Goal: Information Seeking & Learning: Check status

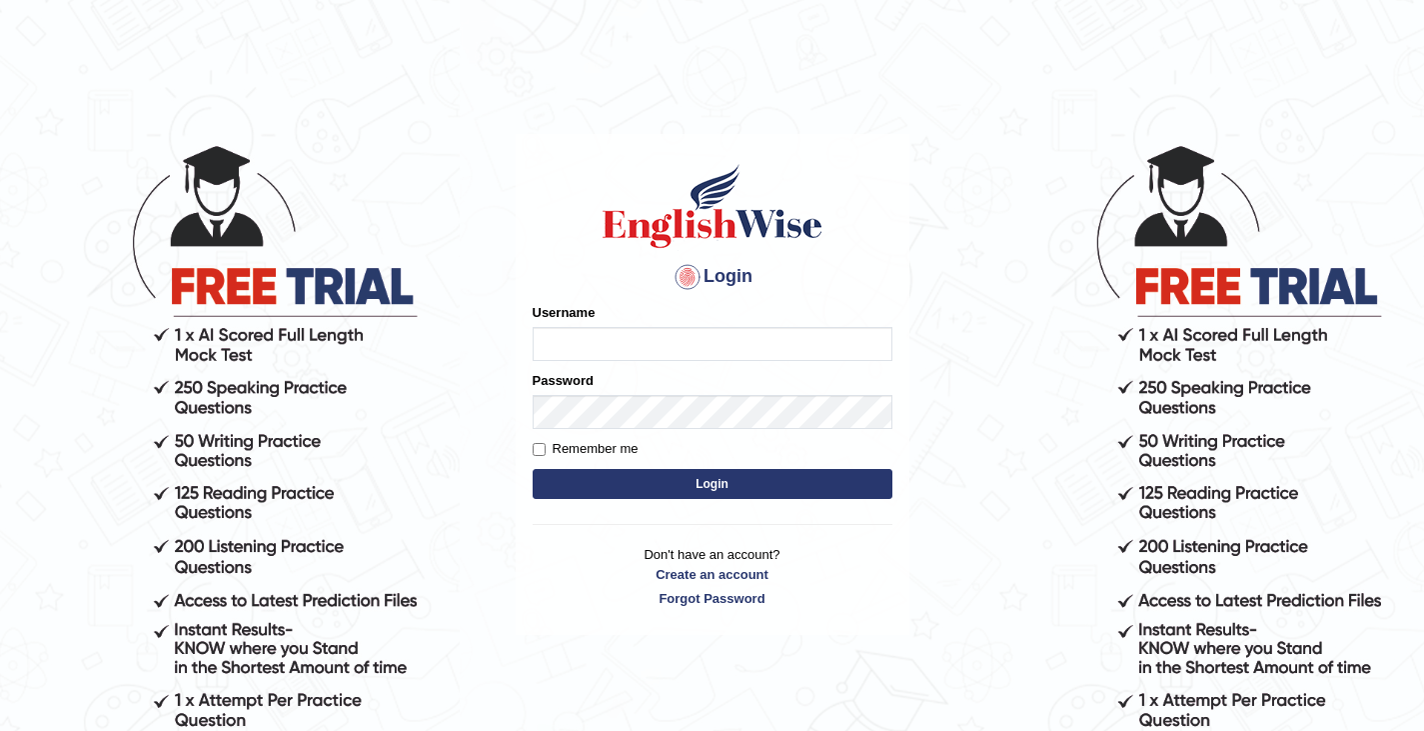
click at [610, 332] on input "Username" at bounding box center [713, 344] width 360 height 34
type input "0411980057"
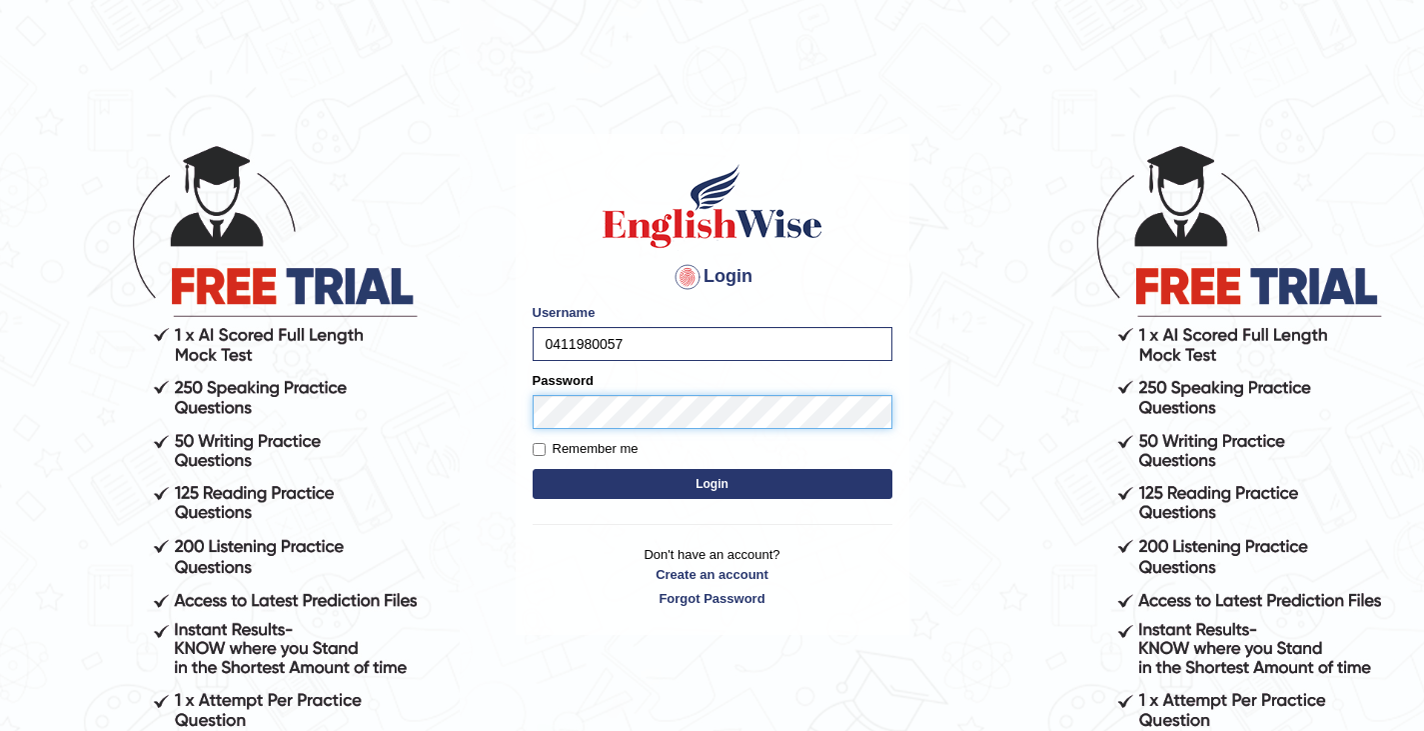
click at [533, 469] on button "Login" at bounding box center [713, 484] width 360 height 30
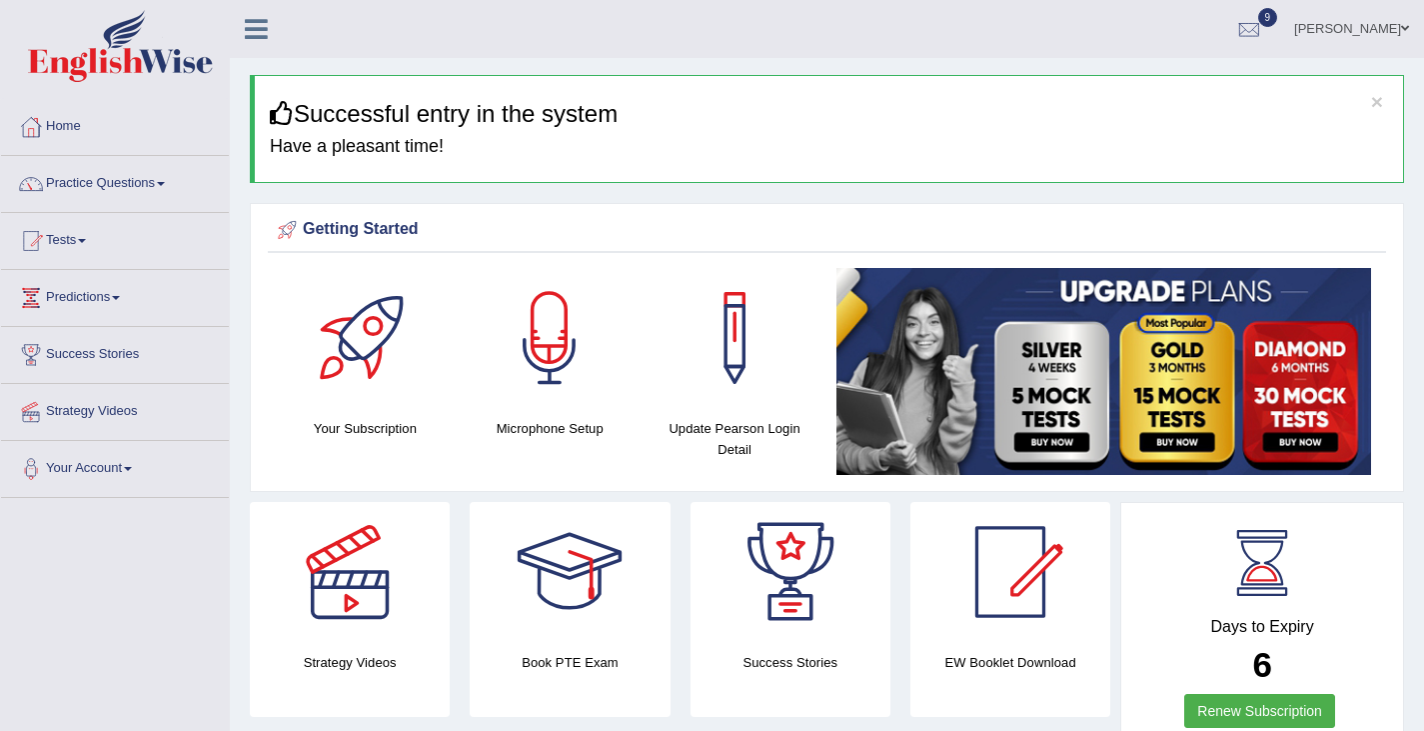
click at [132, 182] on link "Practice Questions" at bounding box center [115, 181] width 228 height 50
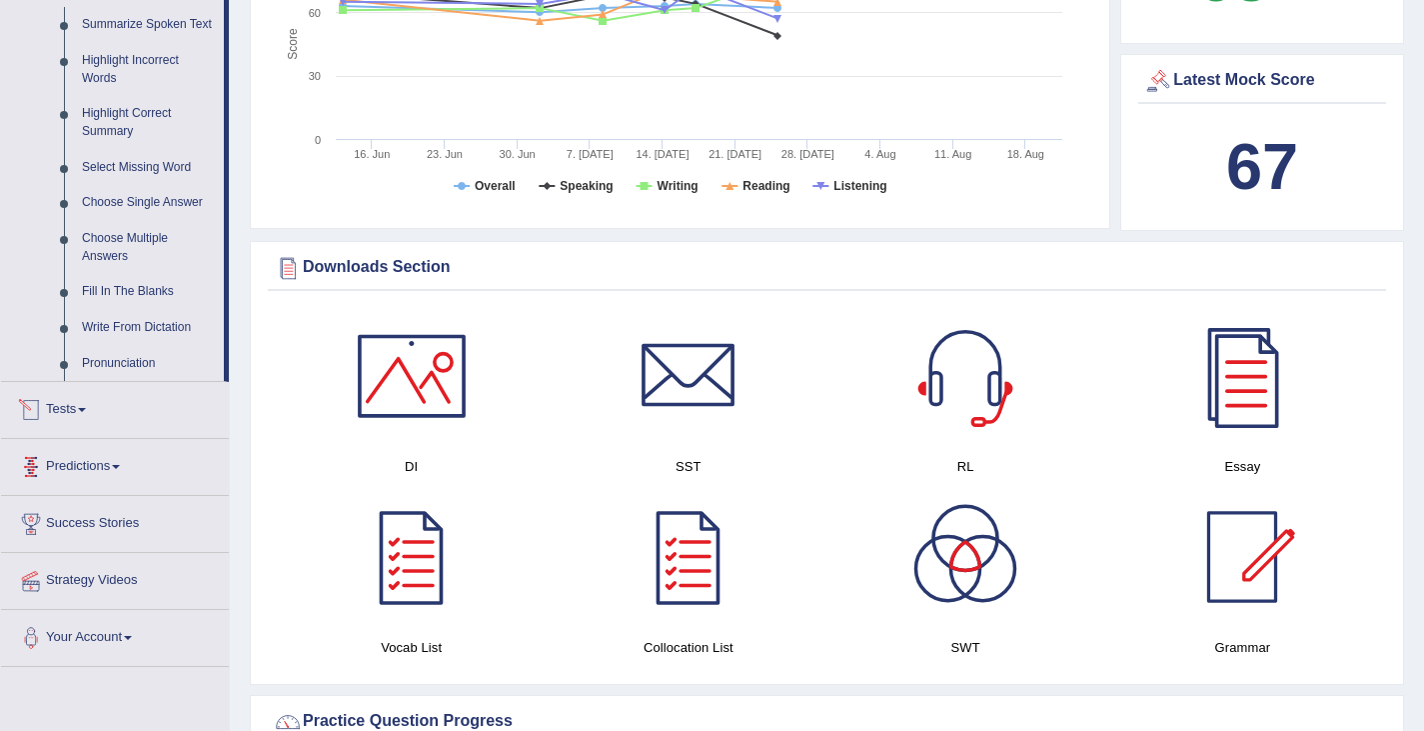
scroll to position [975, 0]
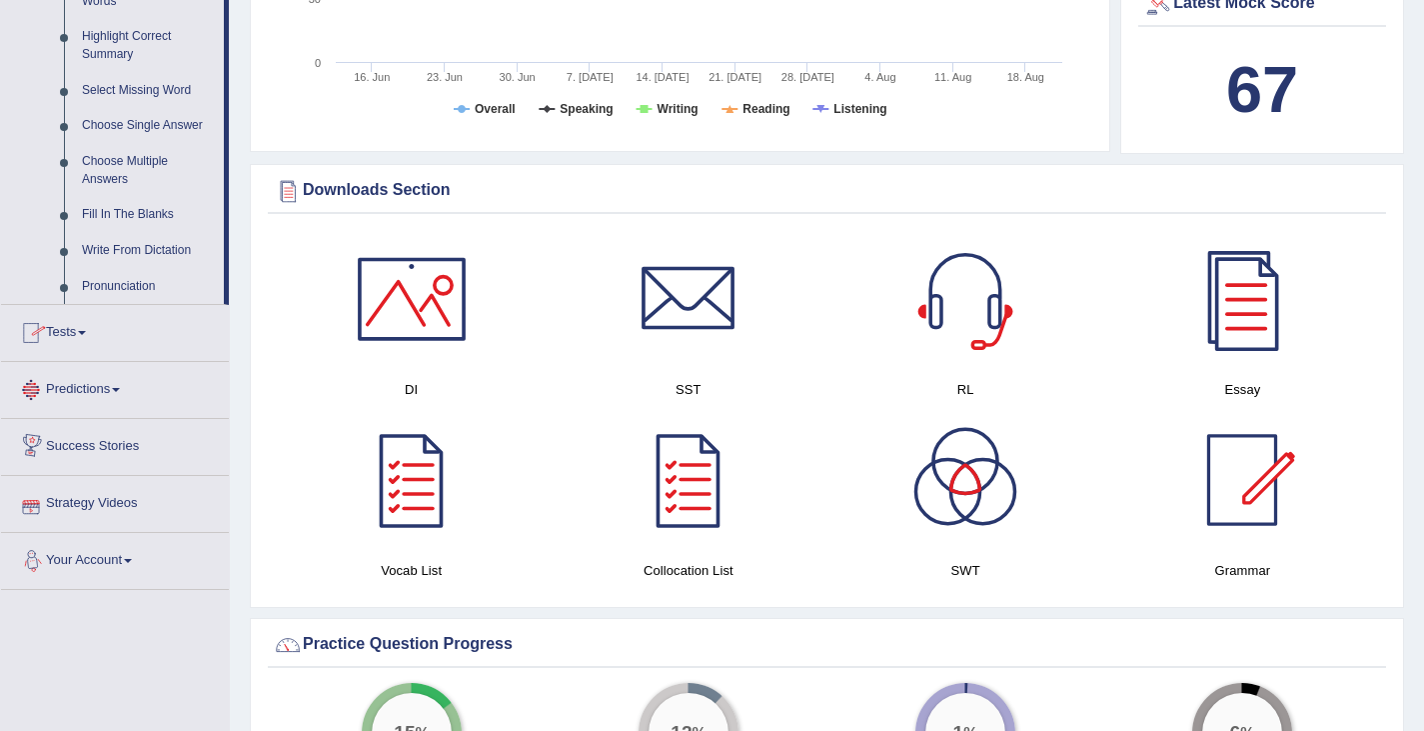
click at [82, 347] on link "Tests" at bounding box center [115, 330] width 228 height 50
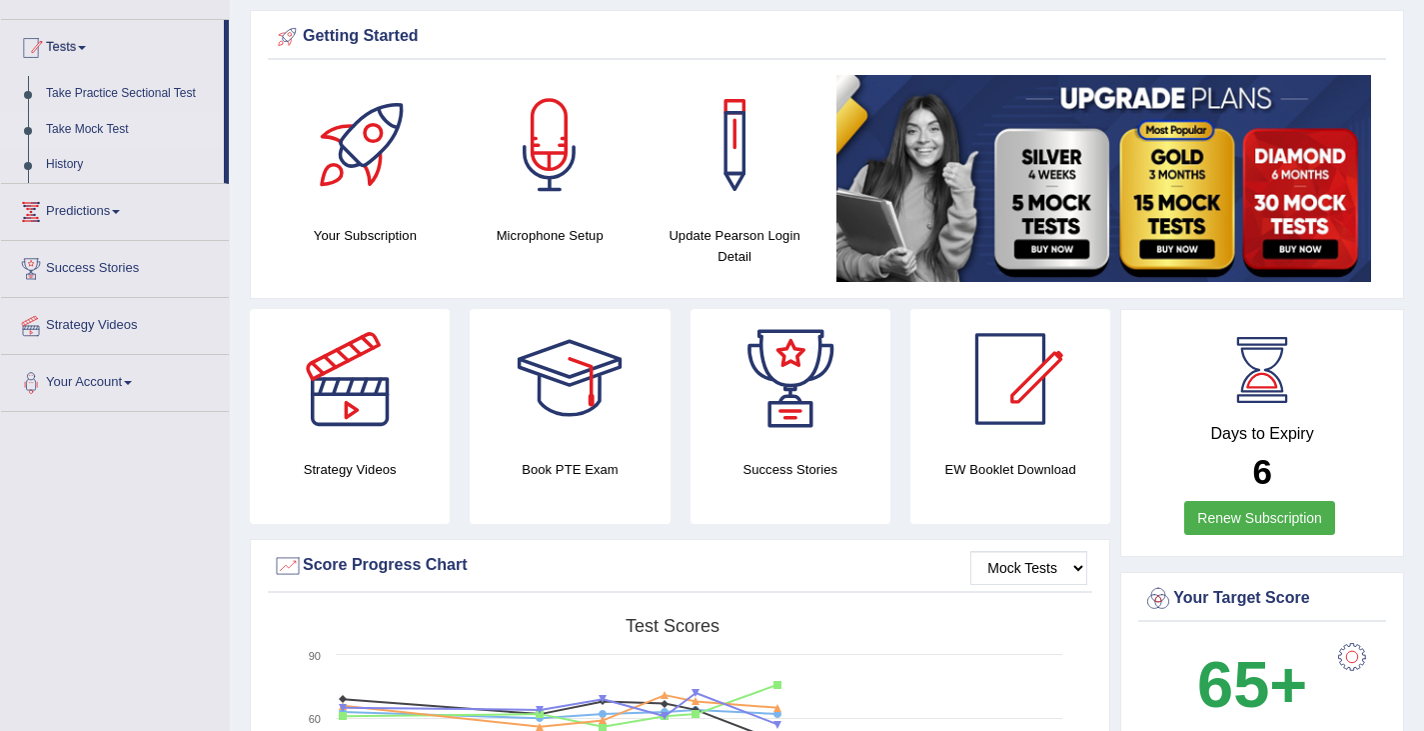
scroll to position [191, 0]
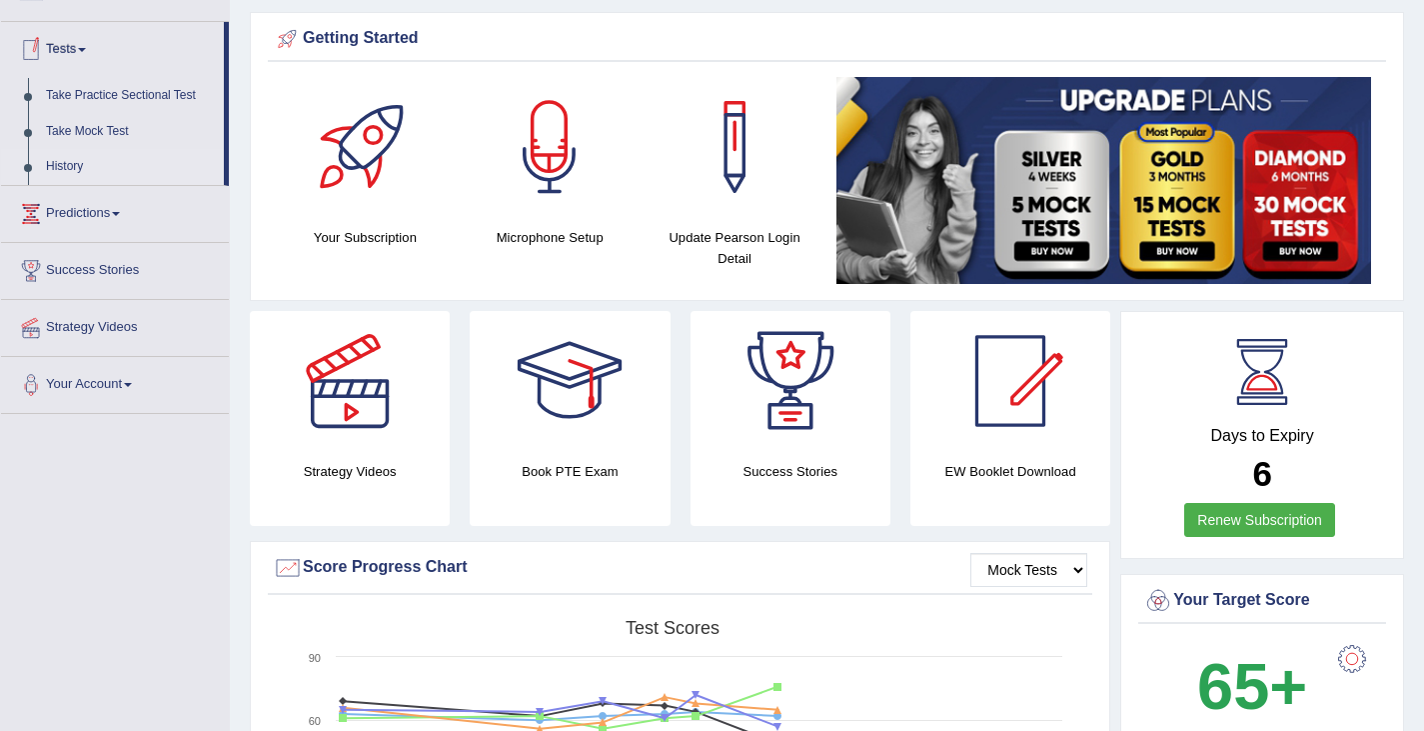
click at [74, 160] on link "History" at bounding box center [130, 167] width 187 height 36
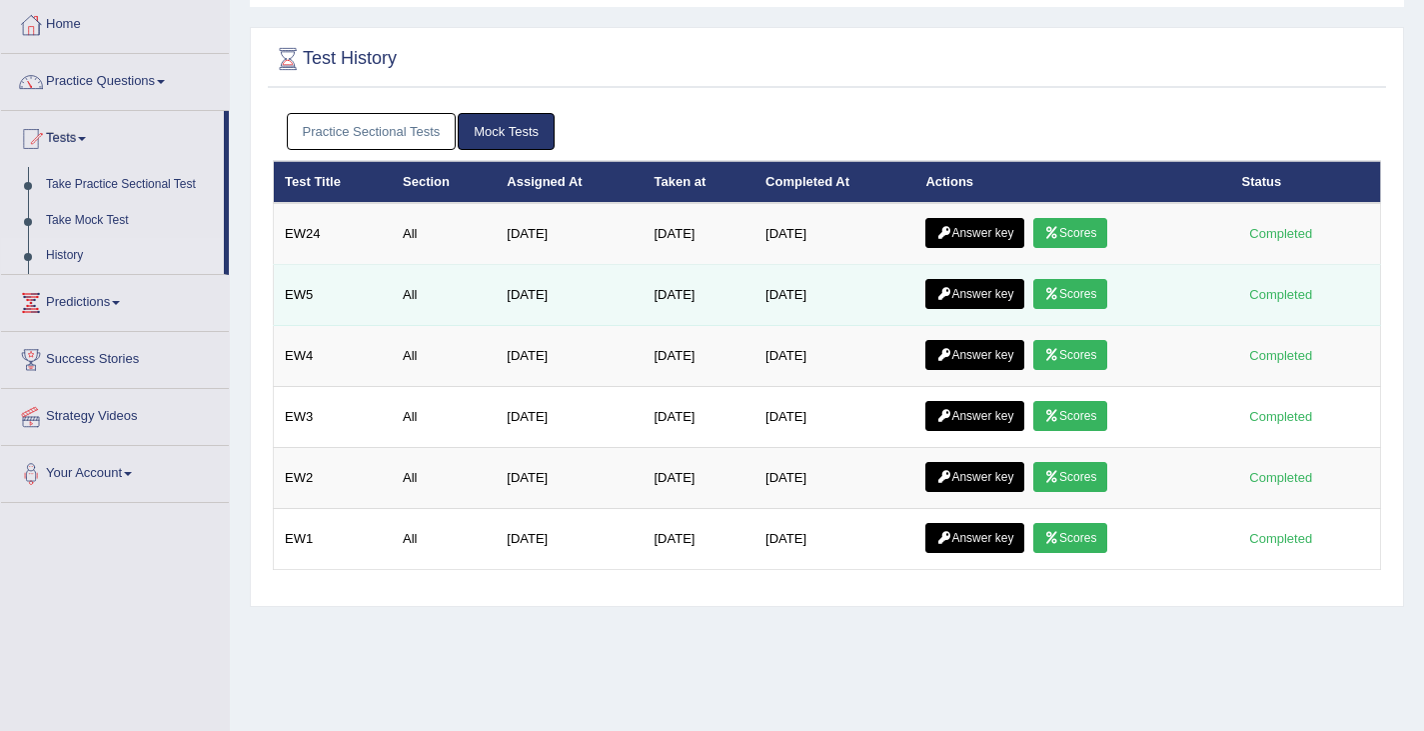
scroll to position [108, 0]
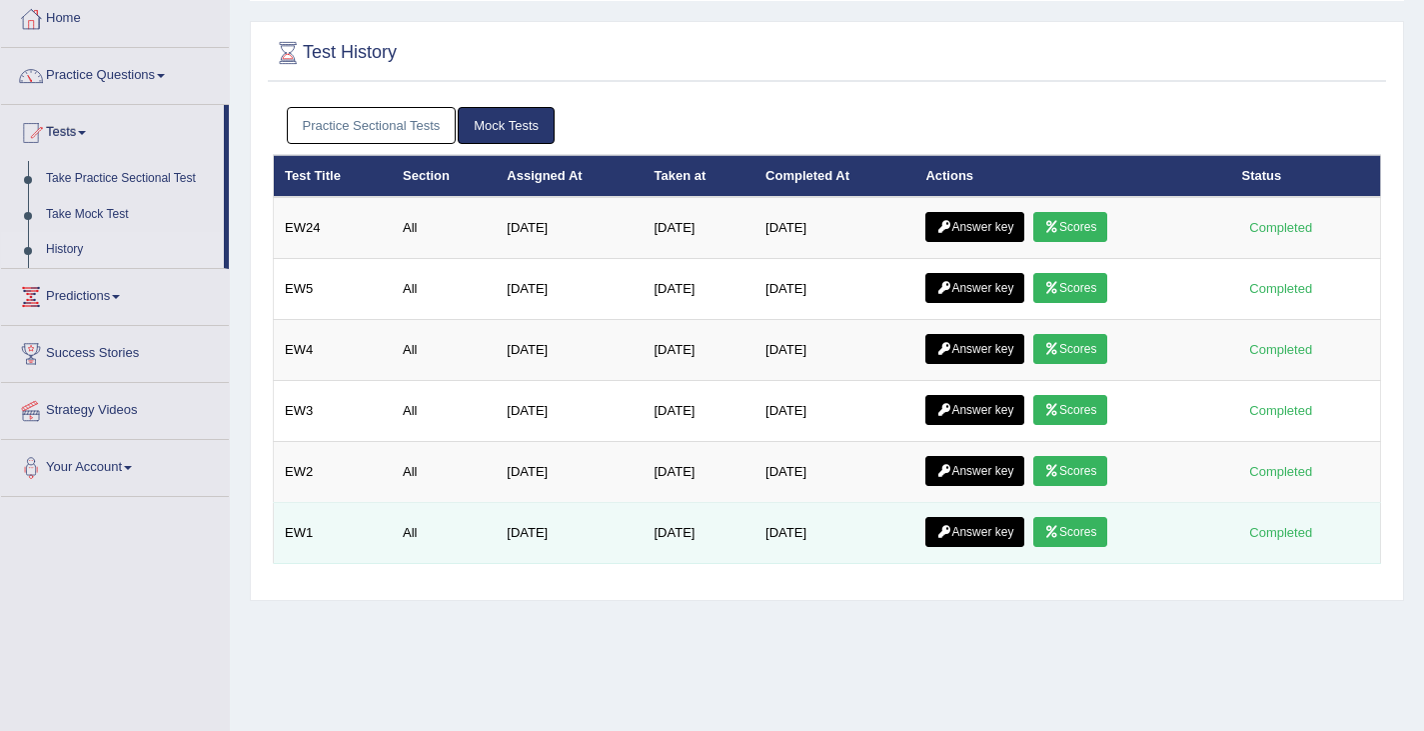
click at [1088, 545] on link "Scores" at bounding box center [1070, 532] width 74 height 30
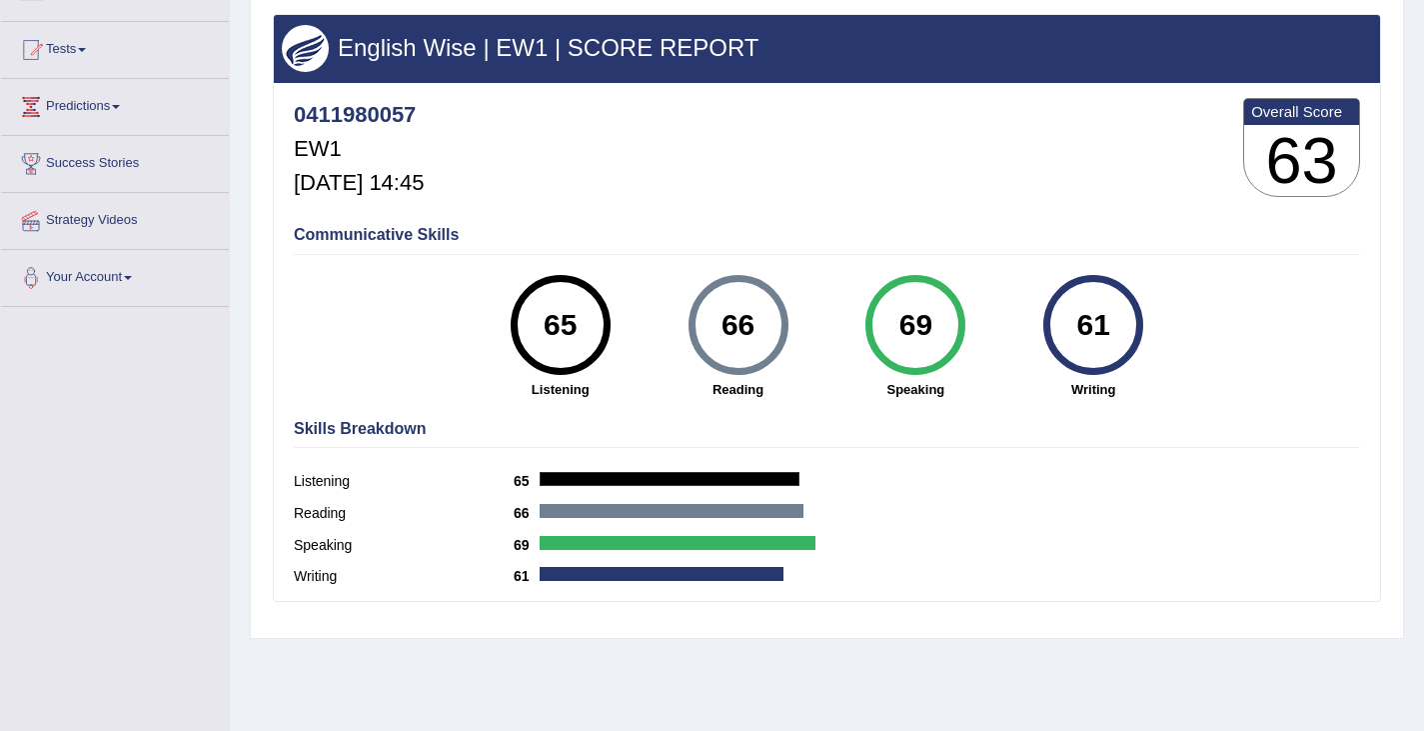
scroll to position [177, 0]
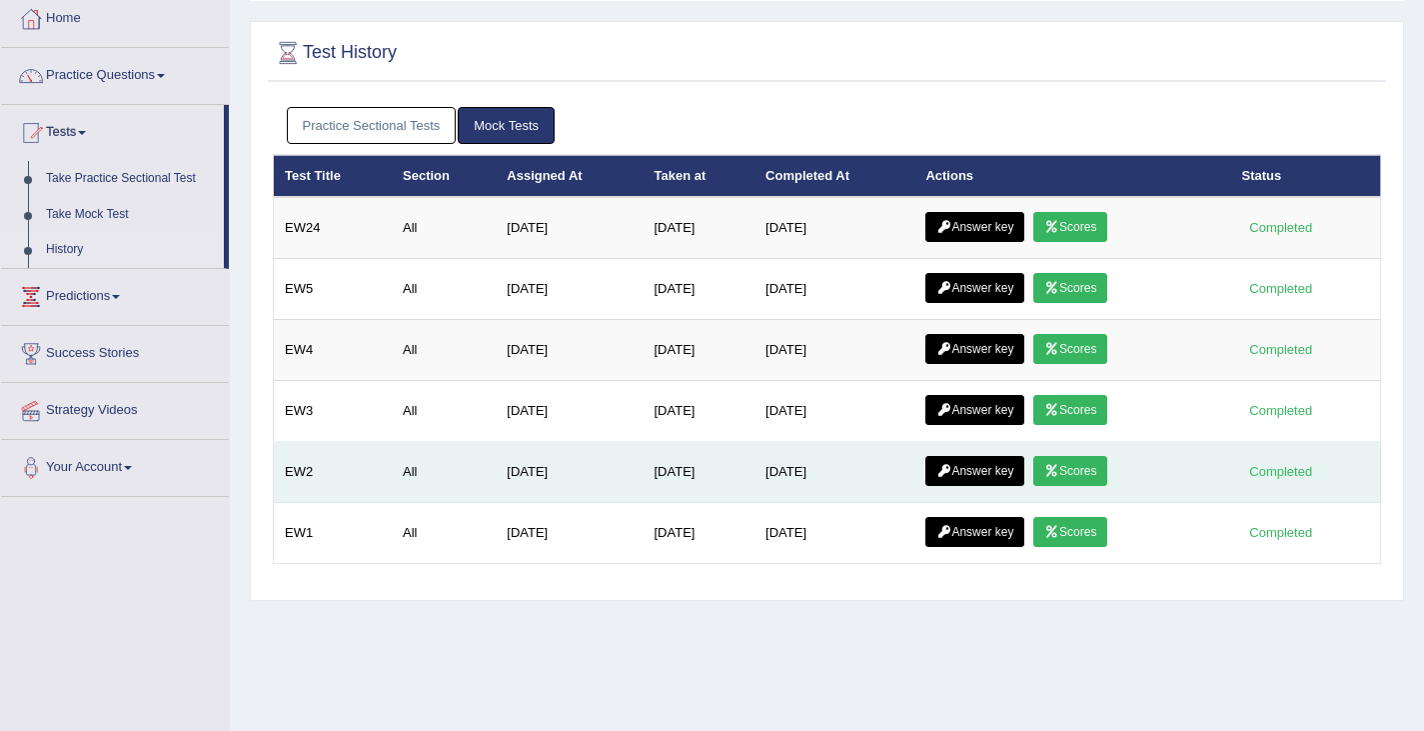
click at [1096, 469] on link "Scores" at bounding box center [1070, 471] width 74 height 30
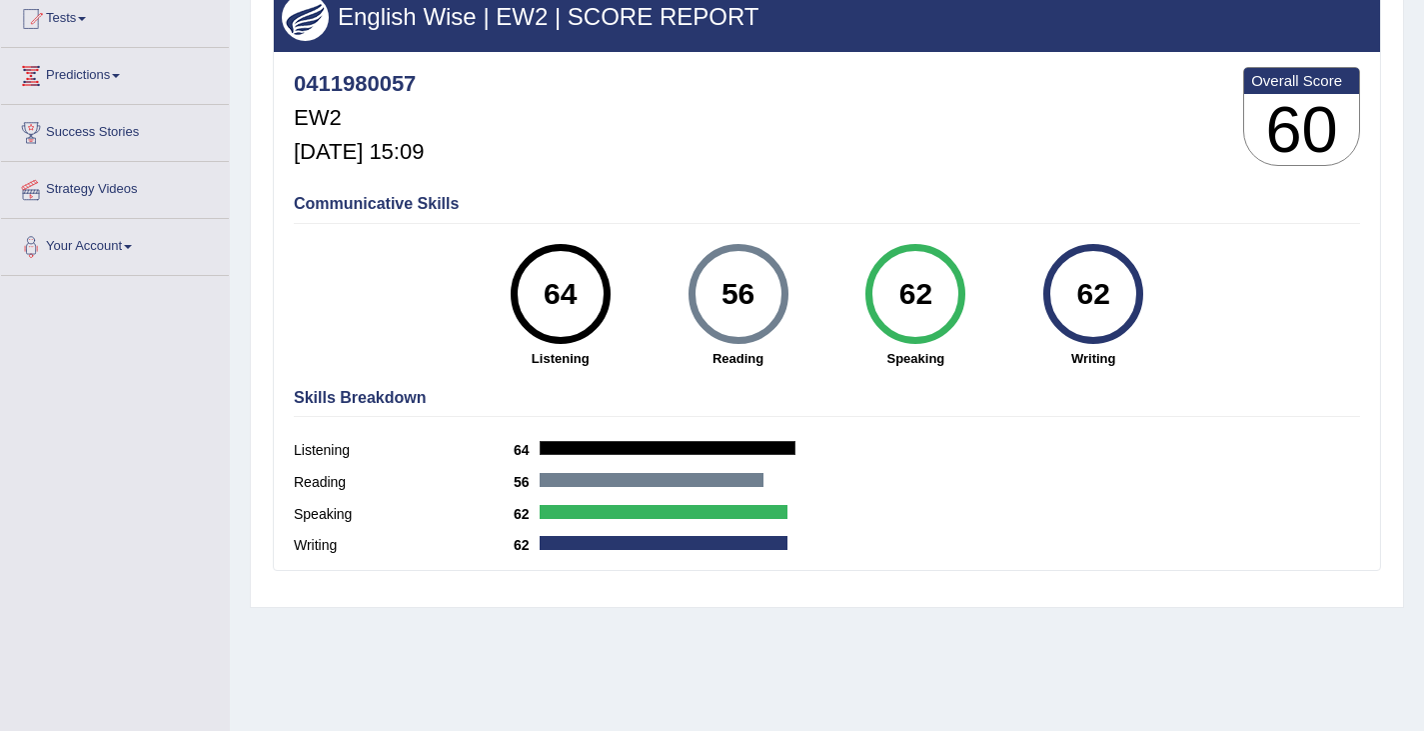
scroll to position [219, 0]
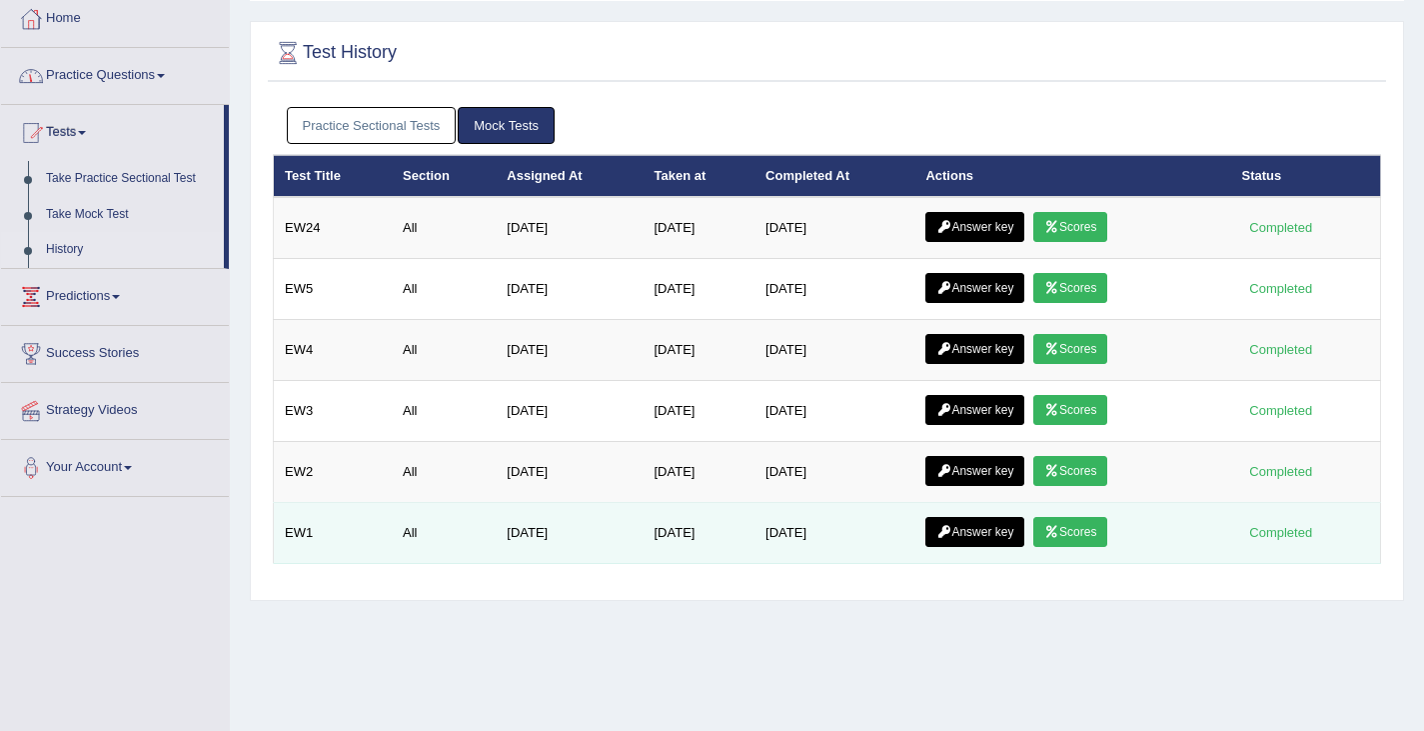
click at [1073, 534] on link "Scores" at bounding box center [1070, 532] width 74 height 30
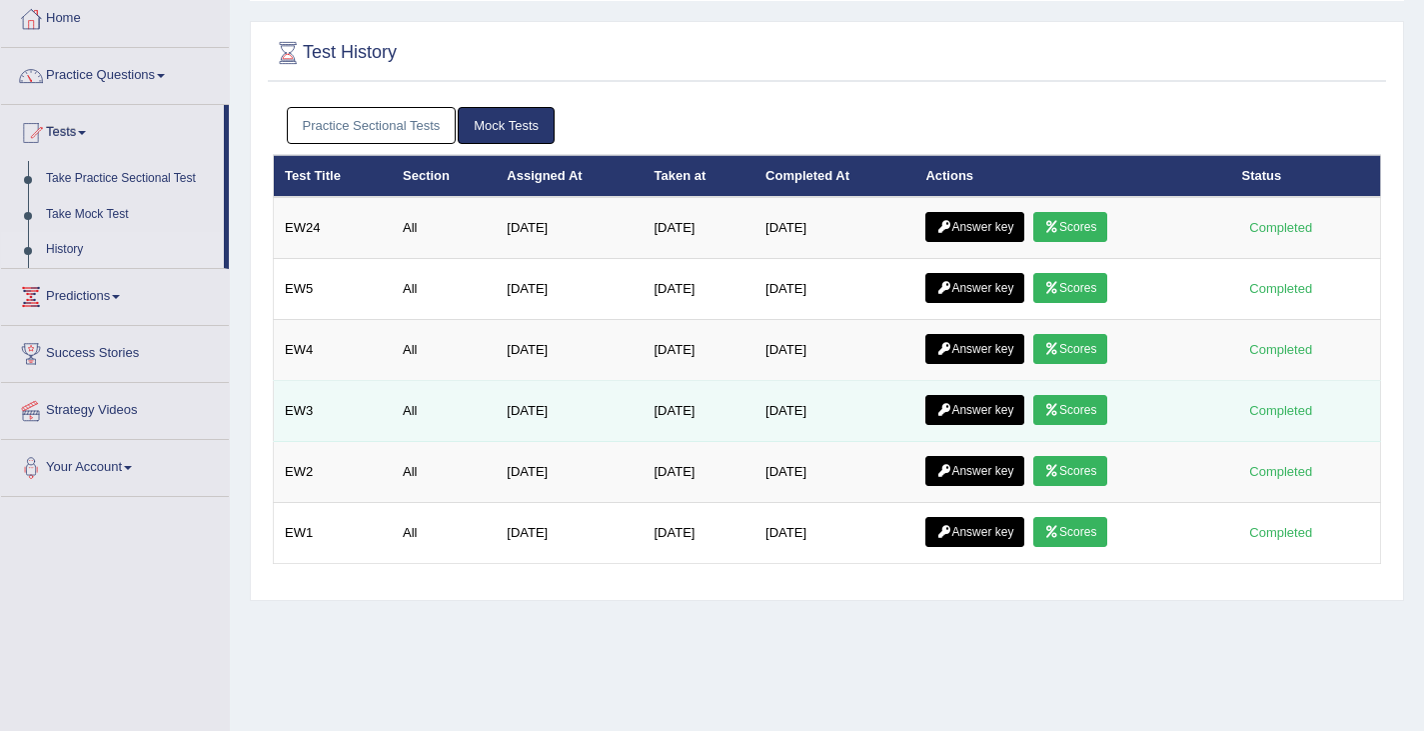
click at [1080, 415] on link "Scores" at bounding box center [1070, 410] width 74 height 30
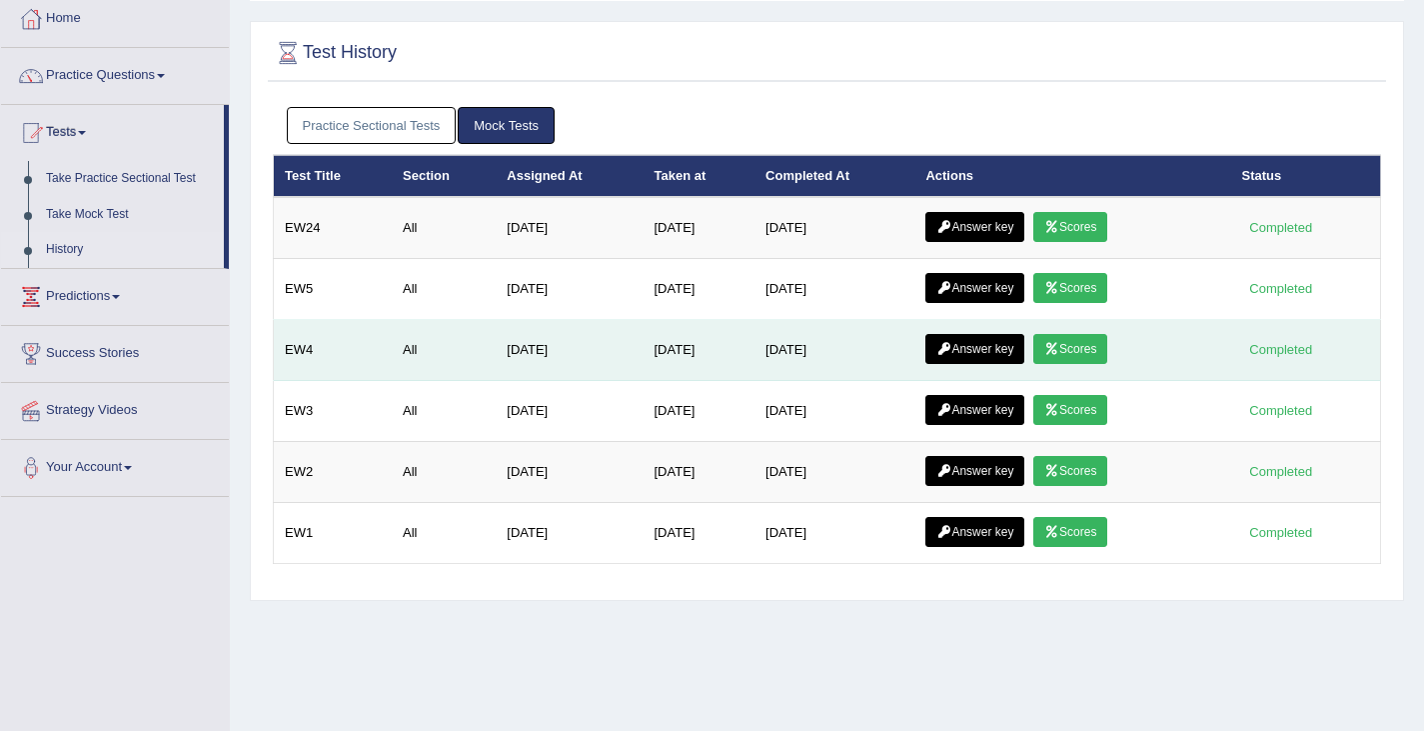
click at [1064, 364] on link "Scores" at bounding box center [1070, 349] width 74 height 30
click at [1090, 348] on link "Scores" at bounding box center [1070, 349] width 74 height 30
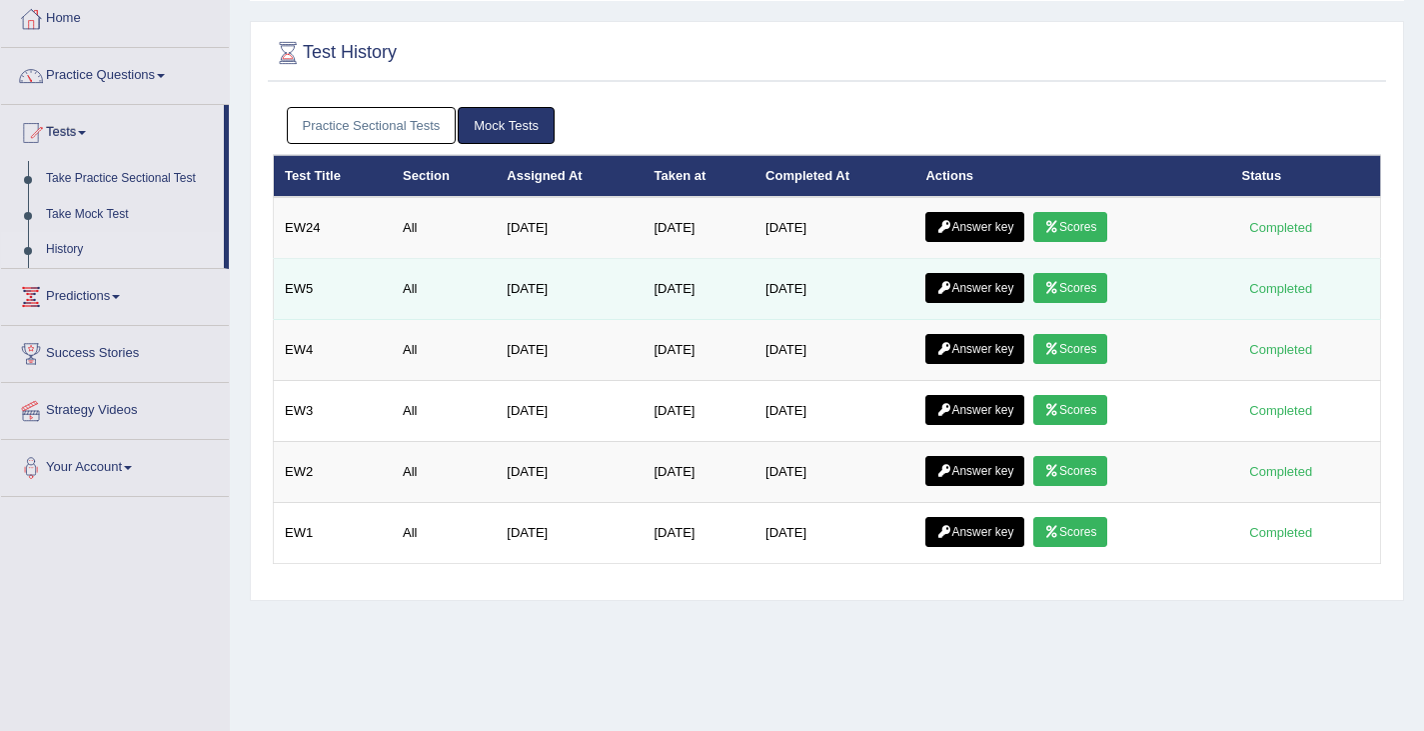
click at [1084, 284] on link "Scores" at bounding box center [1070, 288] width 74 height 30
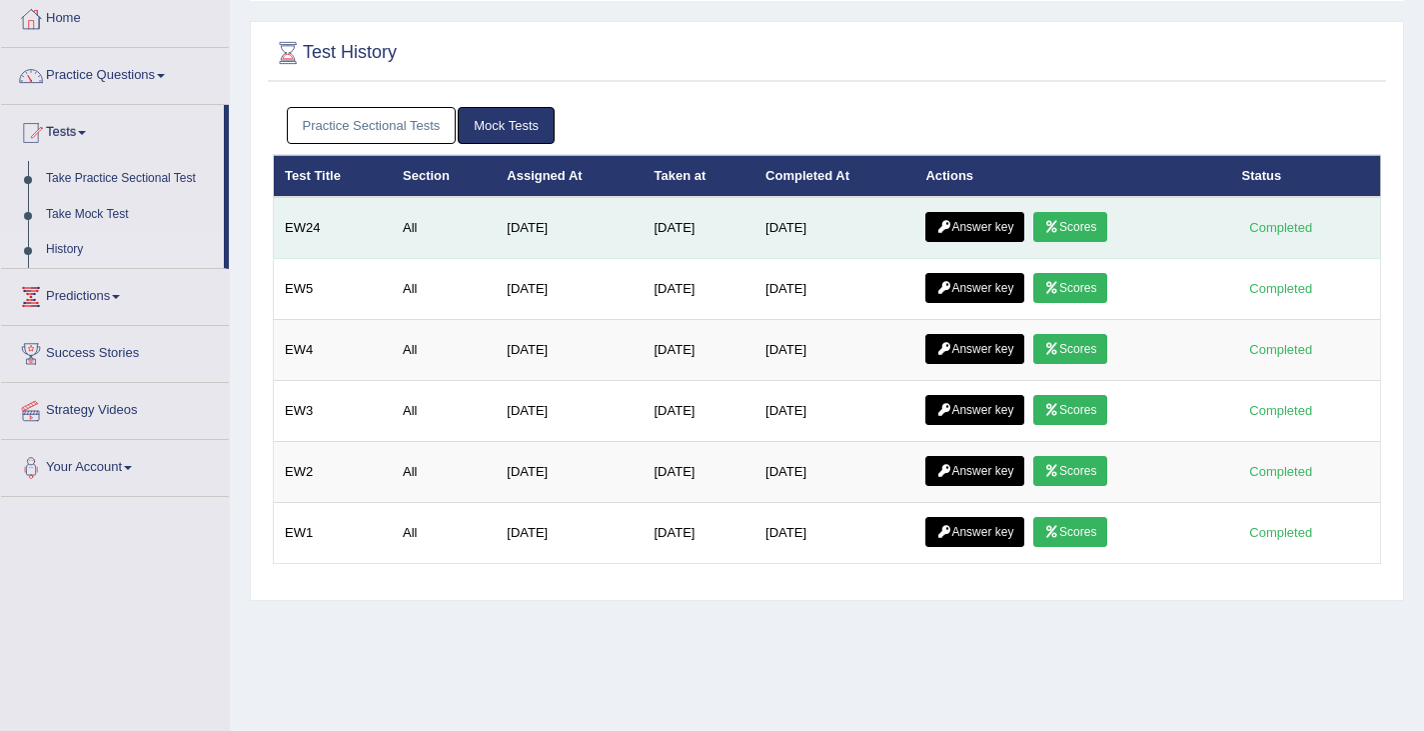
click at [1097, 226] on link "Scores" at bounding box center [1070, 227] width 74 height 30
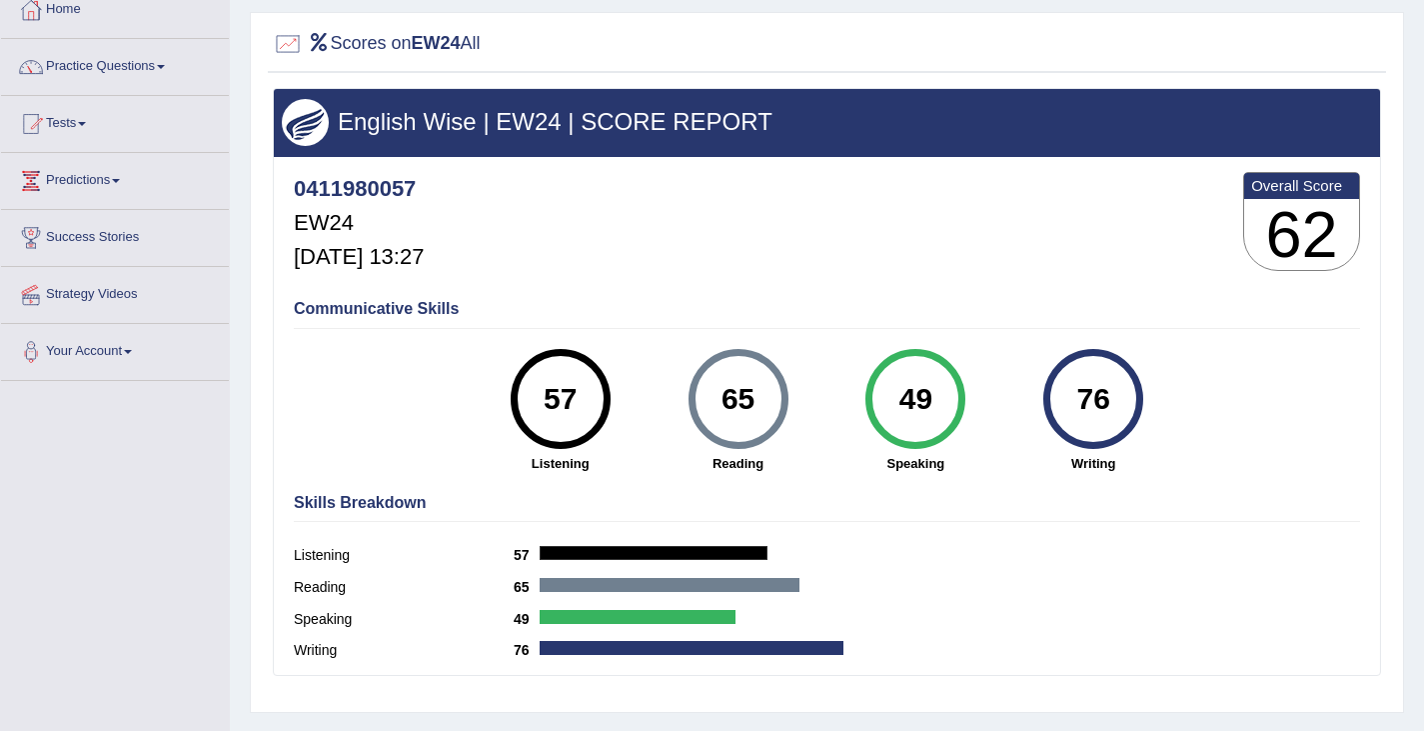
scroll to position [118, 0]
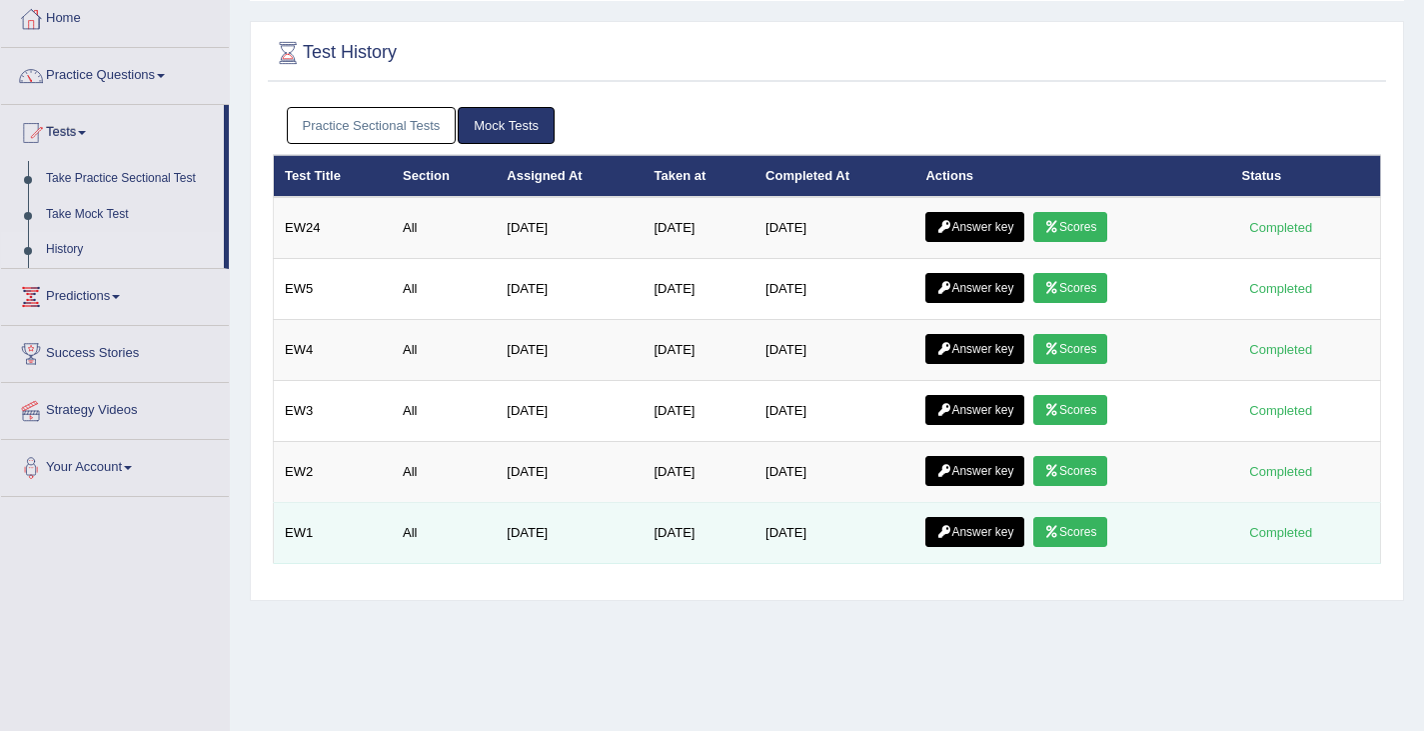
click at [998, 532] on link "Answer key" at bounding box center [974, 532] width 99 height 30
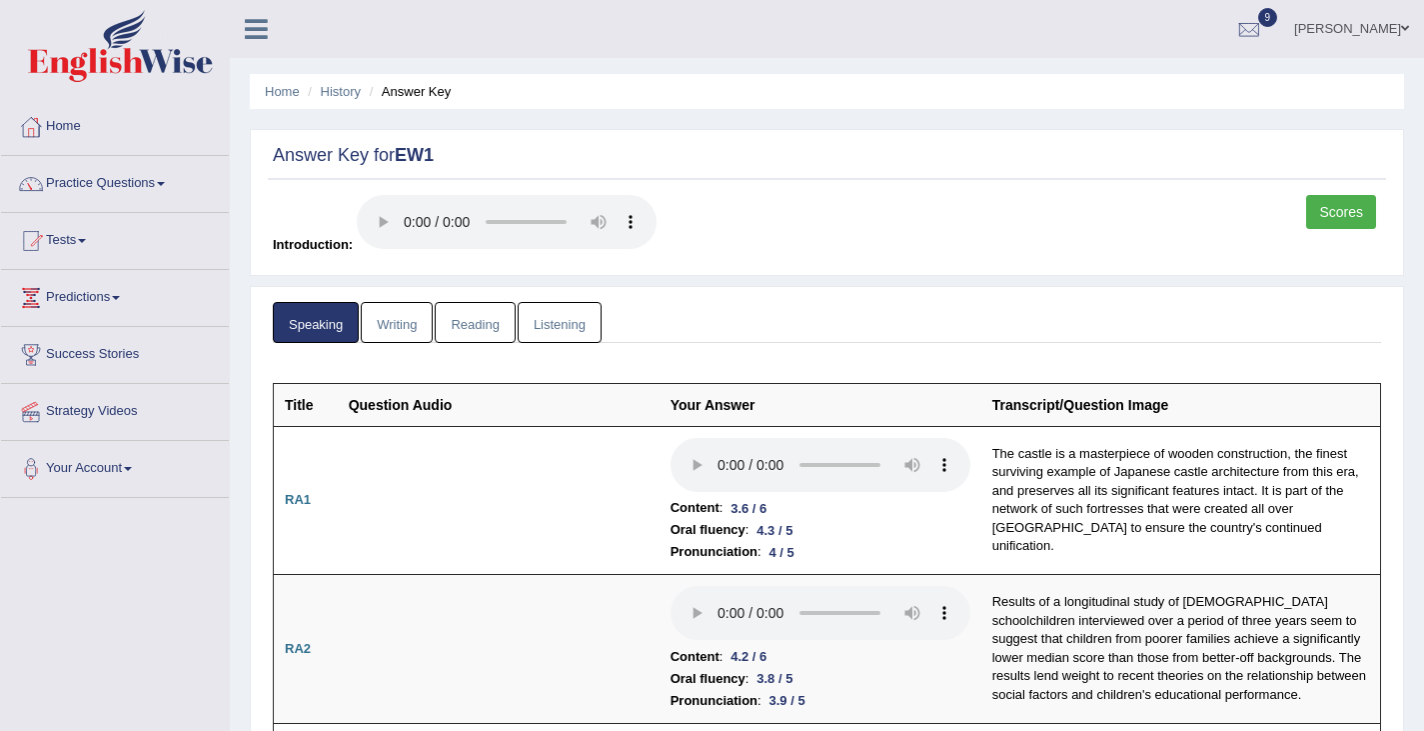
click at [103, 189] on link "Practice Questions" at bounding box center [115, 181] width 228 height 50
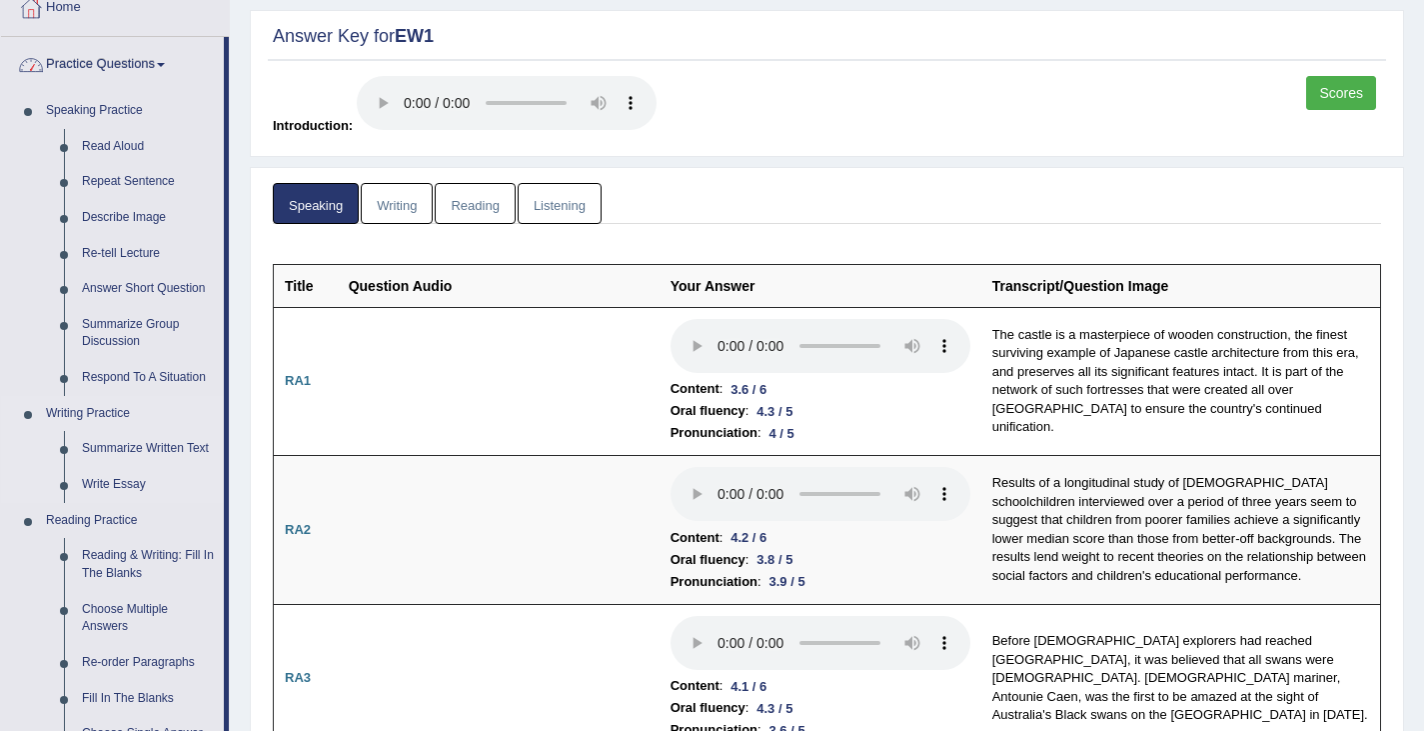
scroll to position [123, 0]
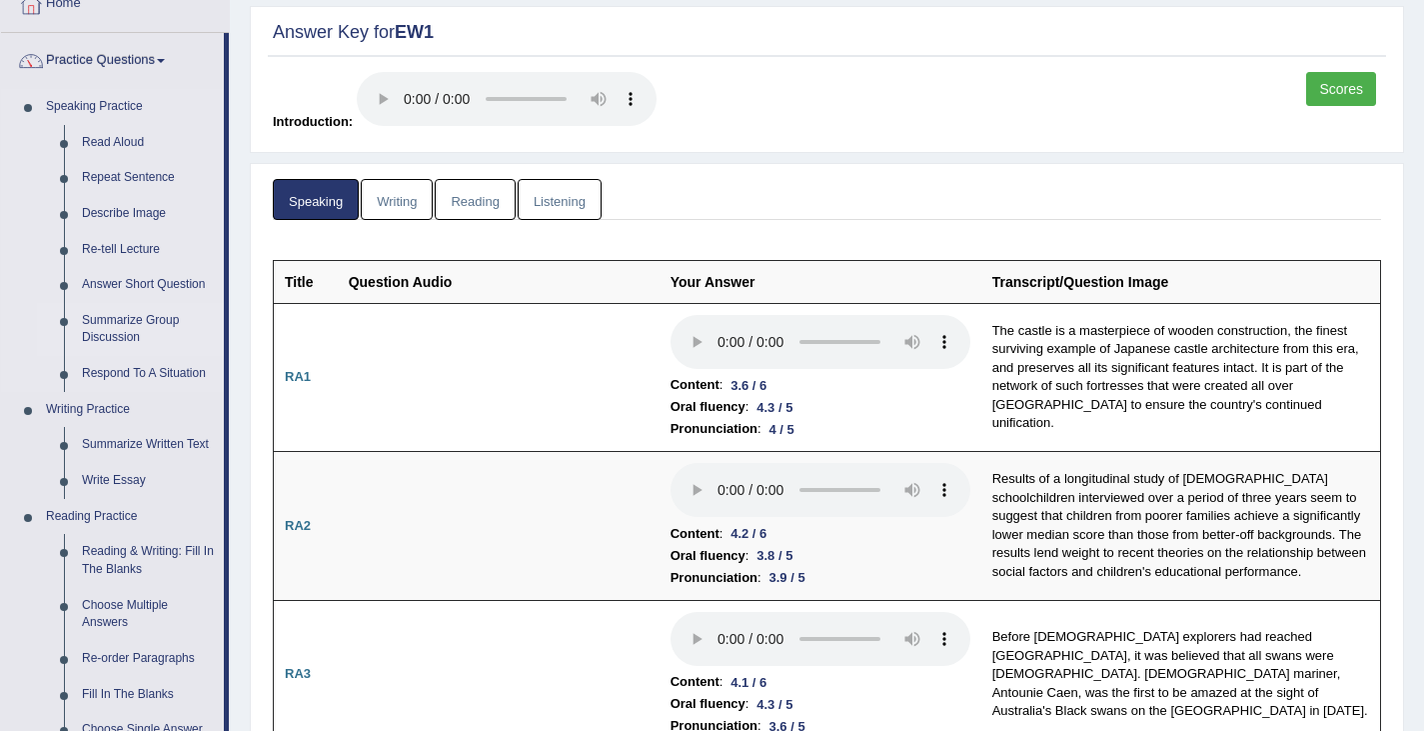
click at [115, 326] on link "Summarize Group Discussion" at bounding box center [148, 329] width 151 height 53
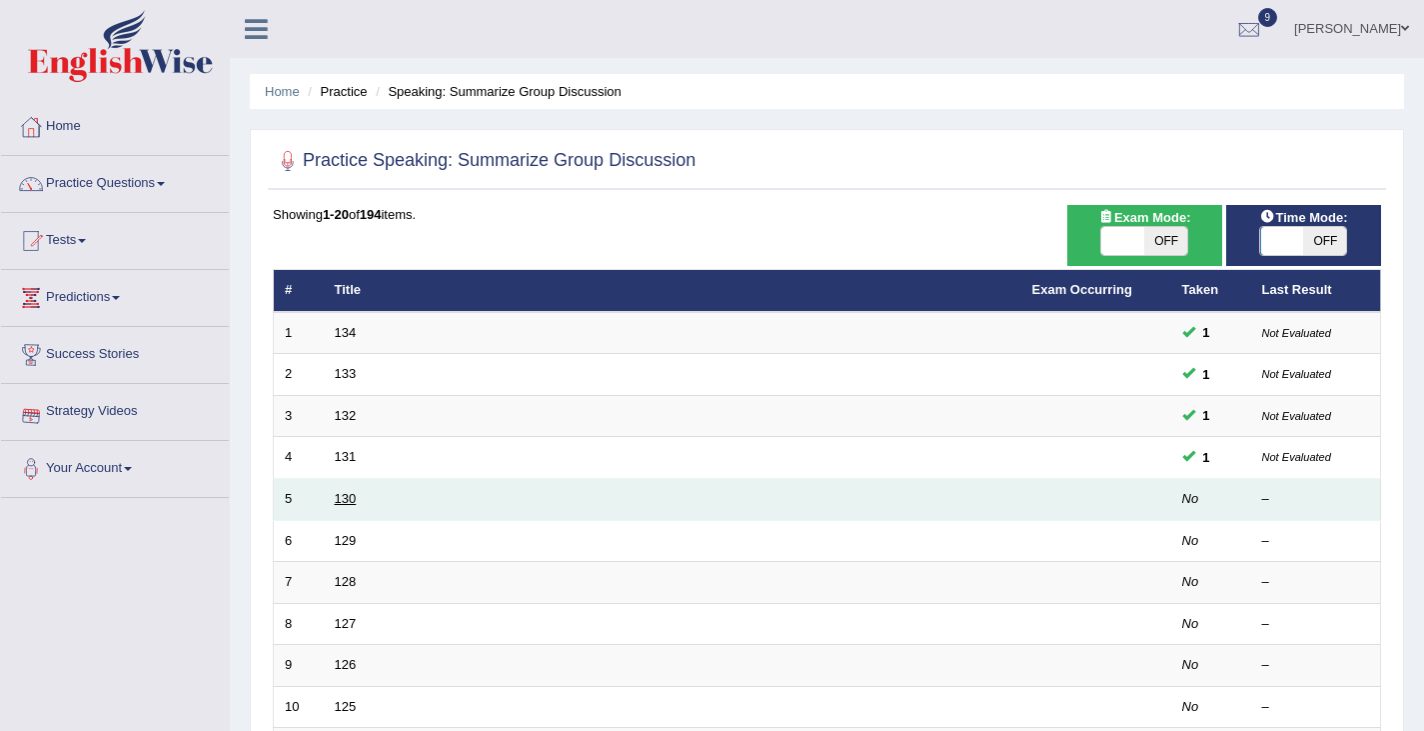
click at [343, 503] on link "130" at bounding box center [346, 498] width 22 height 15
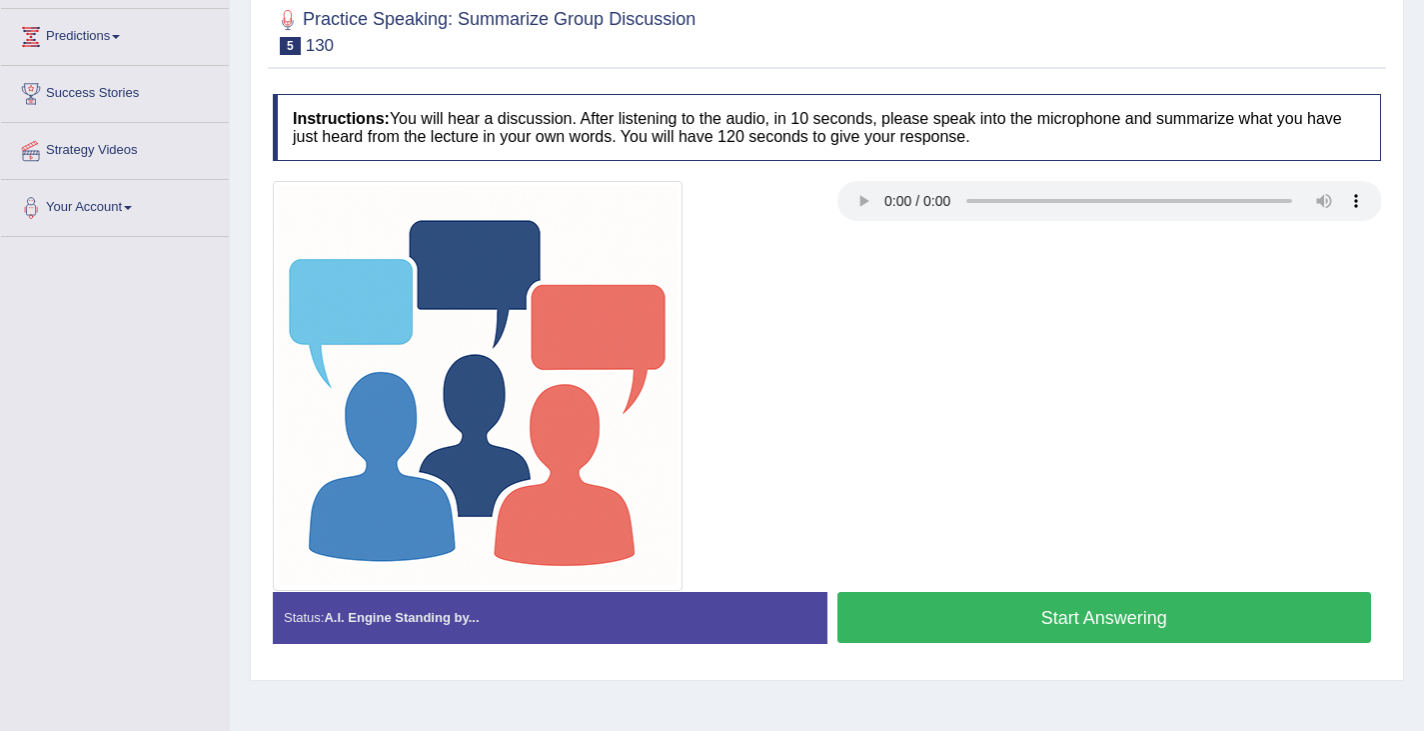
scroll to position [270, 0]
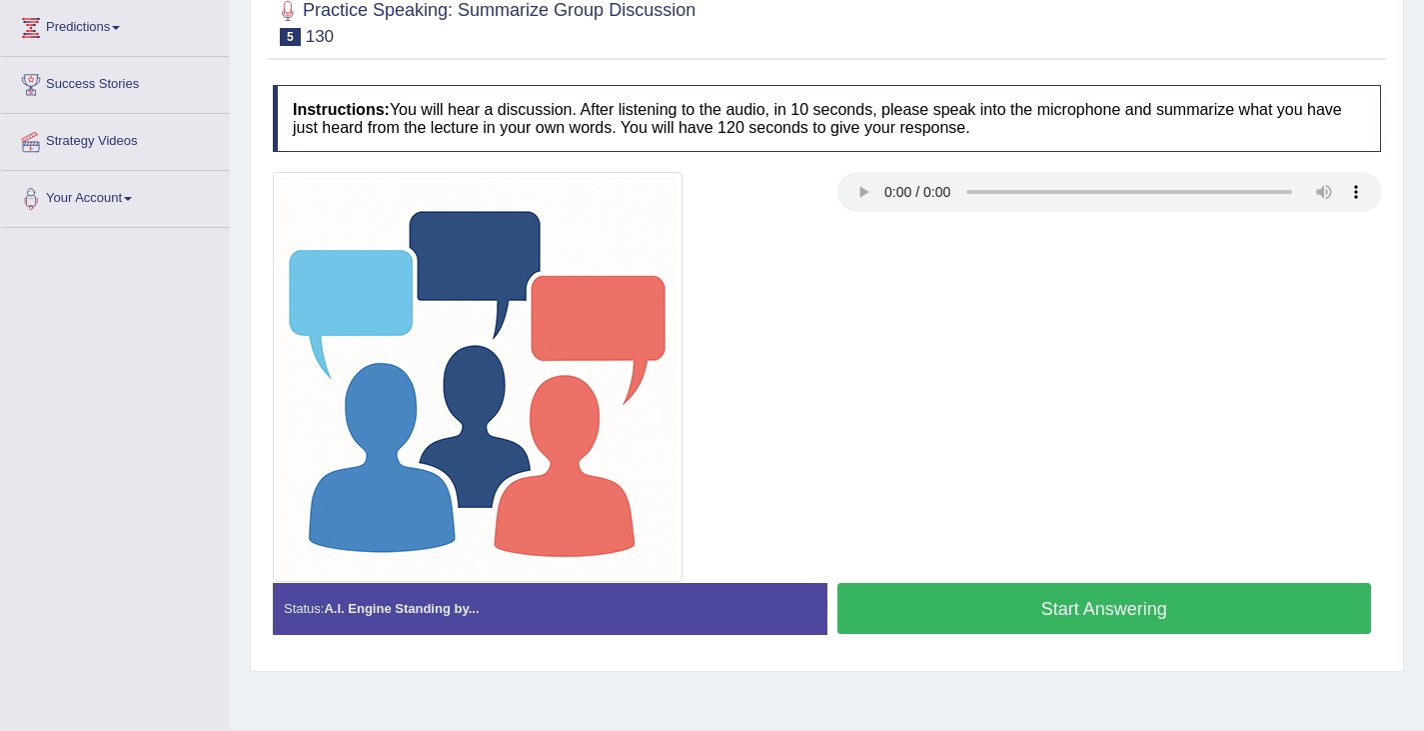
click at [1061, 618] on button "Start Answering" at bounding box center [1105, 608] width 535 height 51
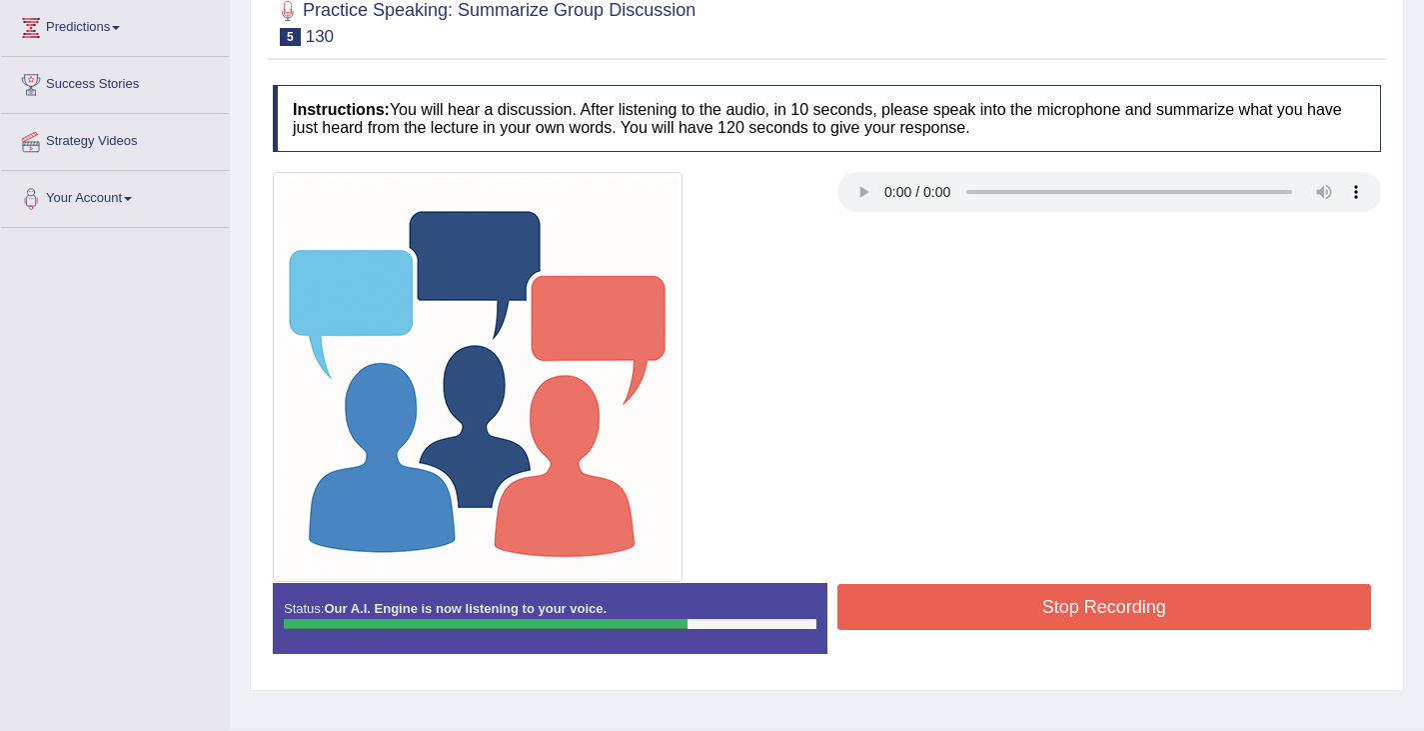
click at [1061, 618] on button "Stop Recording" at bounding box center [1105, 607] width 535 height 46
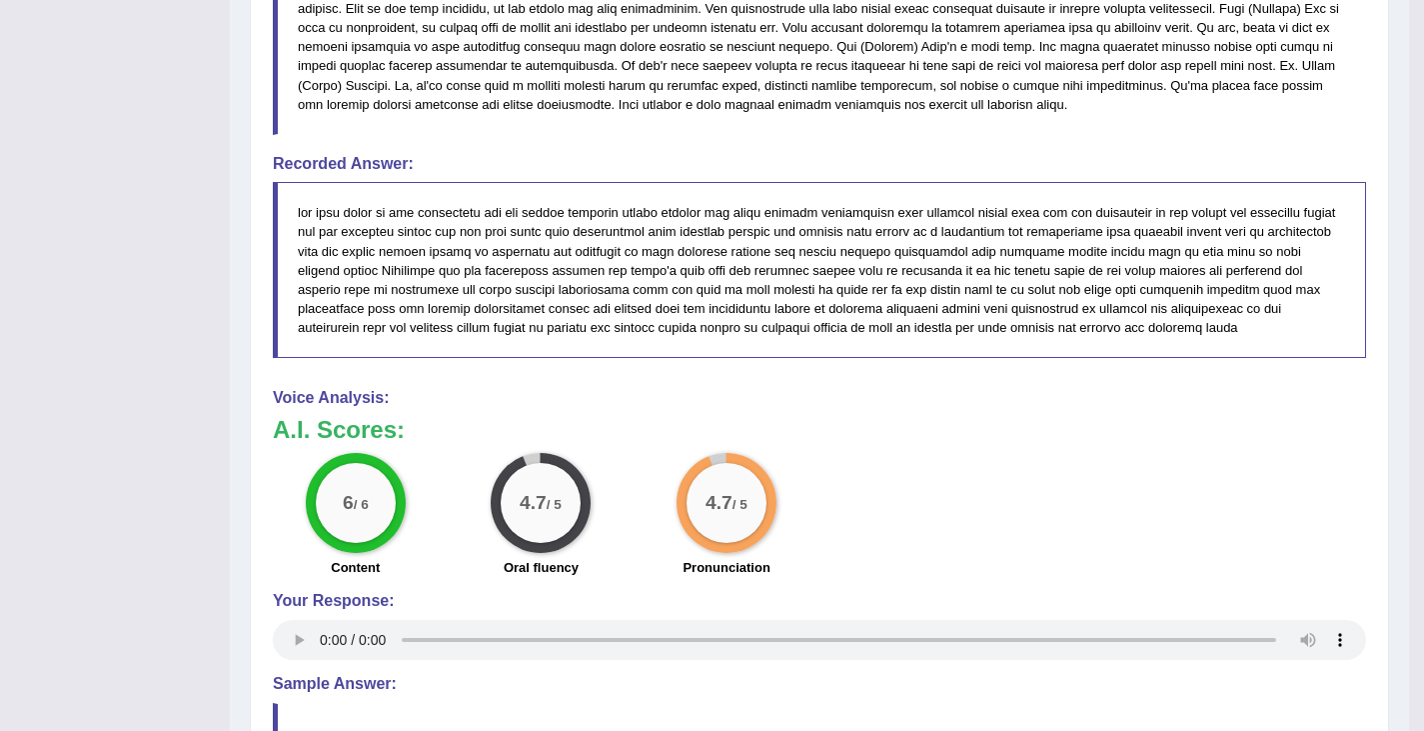
scroll to position [1106, 0]
